Goal: Navigation & Orientation: Find specific page/section

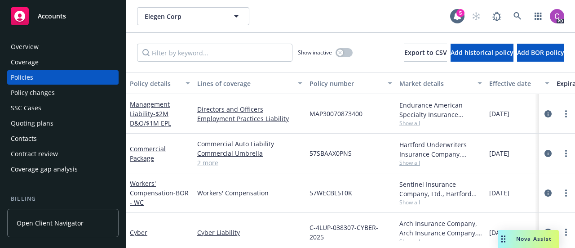
click at [47, 19] on span "Accounts" at bounding box center [52, 16] width 28 height 7
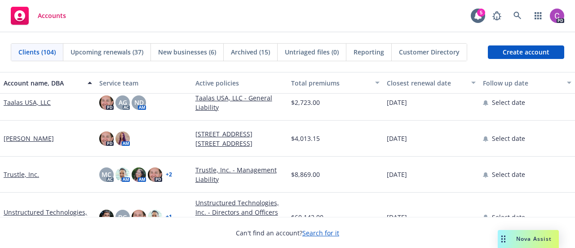
scroll to position [3436, 0]
drag, startPoint x: 174, startPoint y: 198, endPoint x: 359, endPoint y: 1, distance: 269.8
click at [359, 1] on div "Accounts 5 PD" at bounding box center [287, 16] width 575 height 32
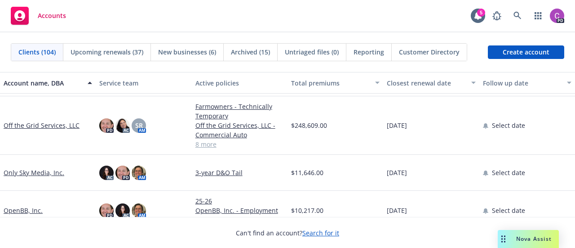
scroll to position [2856, 0]
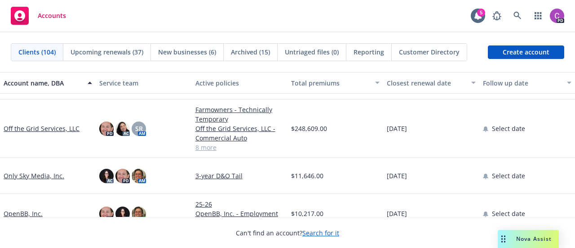
click at [30, 128] on link "Off the Grid Services, LLC" at bounding box center [42, 128] width 76 height 9
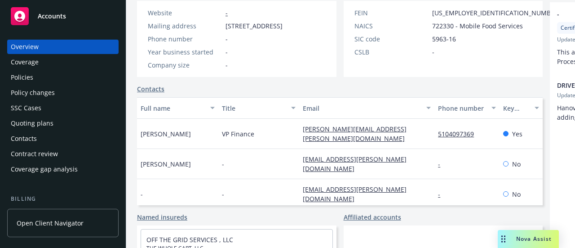
scroll to position [403, 0]
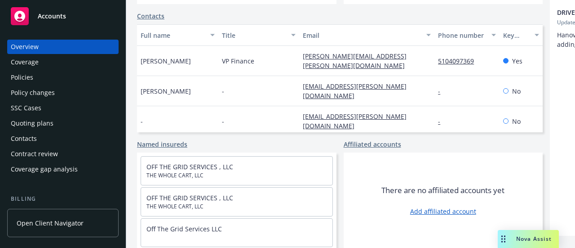
click at [32, 80] on div "Policies" at bounding box center [22, 77] width 22 height 14
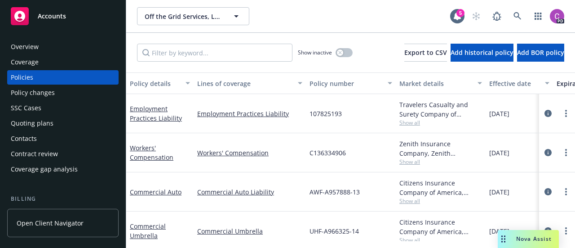
click at [36, 49] on div "Overview" at bounding box center [25, 47] width 28 height 14
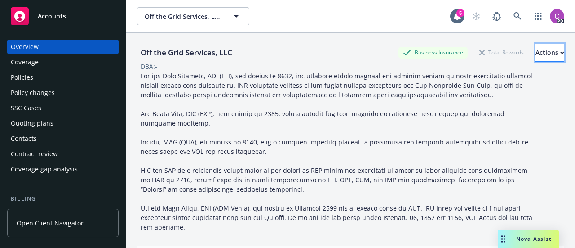
click at [543, 49] on button "Actions" at bounding box center [550, 53] width 29 height 18
click at [393, 105] on div at bounding box center [339, 151] width 404 height 160
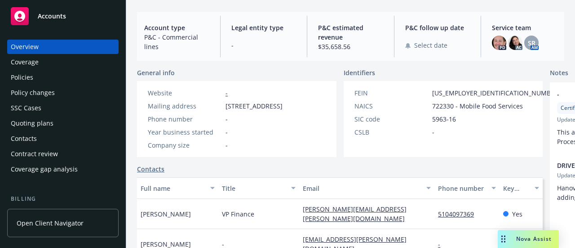
scroll to position [233, 0]
click at [514, 47] on img at bounding box center [515, 43] width 14 height 14
click at [530, 43] on div "SR" at bounding box center [531, 43] width 14 height 14
